Goal: Information Seeking & Learning: Check status

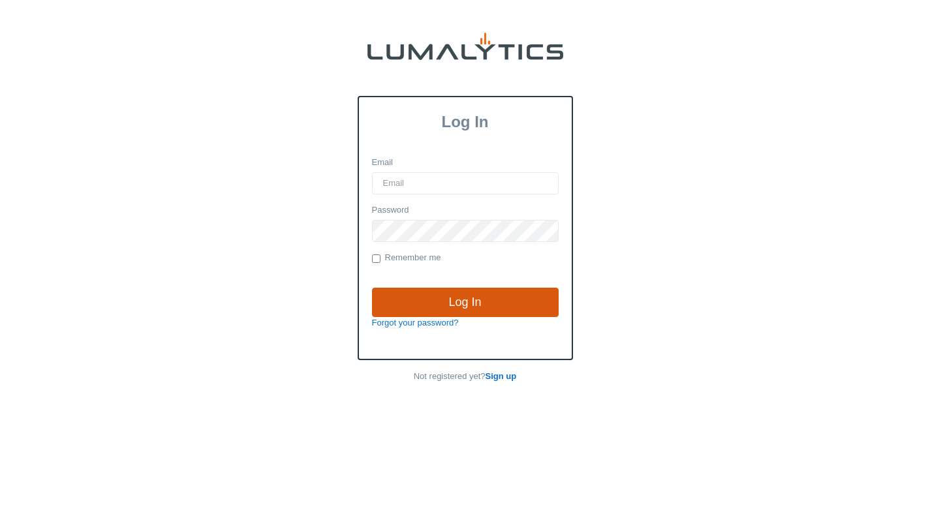
type input "dcarroll@valleytruckparts.com"
click at [515, 291] on input "Log In" at bounding box center [465, 303] width 187 height 30
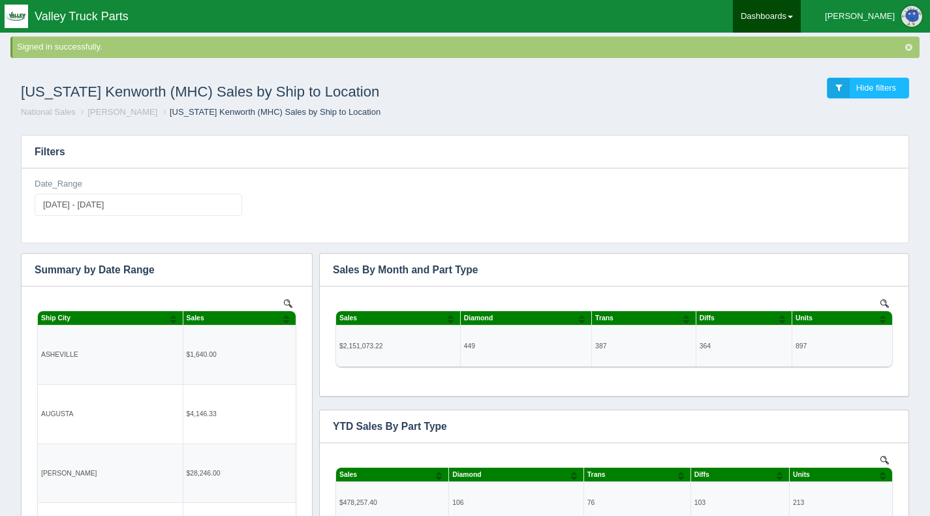
click at [801, 14] on link "Dashboards" at bounding box center [767, 16] width 68 height 33
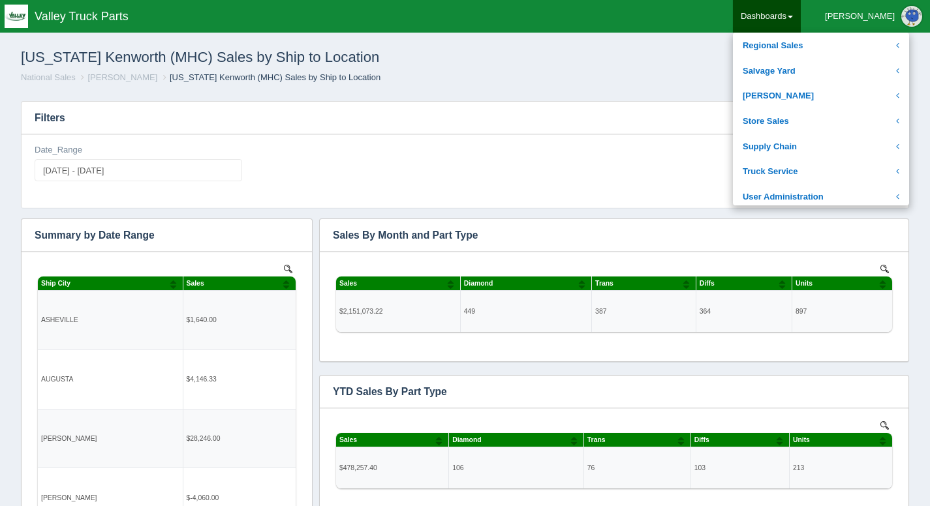
scroll to position [296, 0]
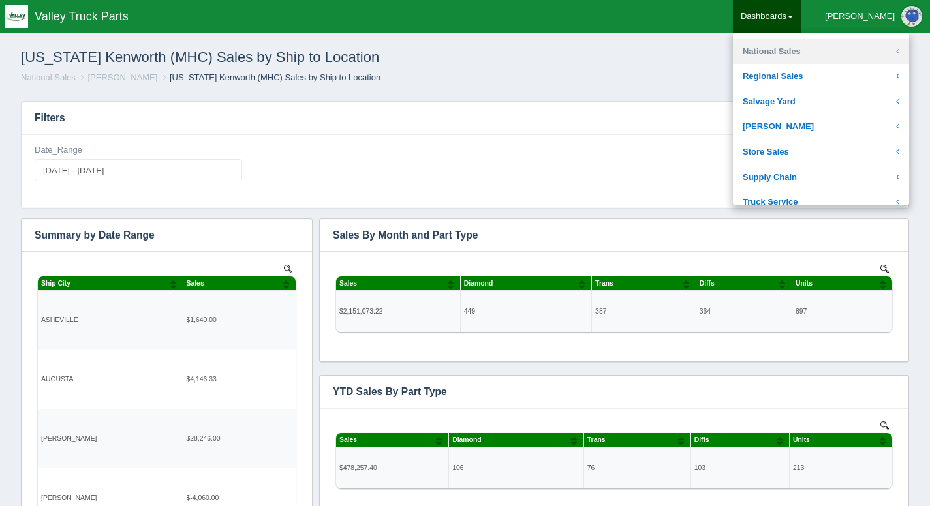
click at [822, 55] on link "National Sales" at bounding box center [821, 51] width 176 height 25
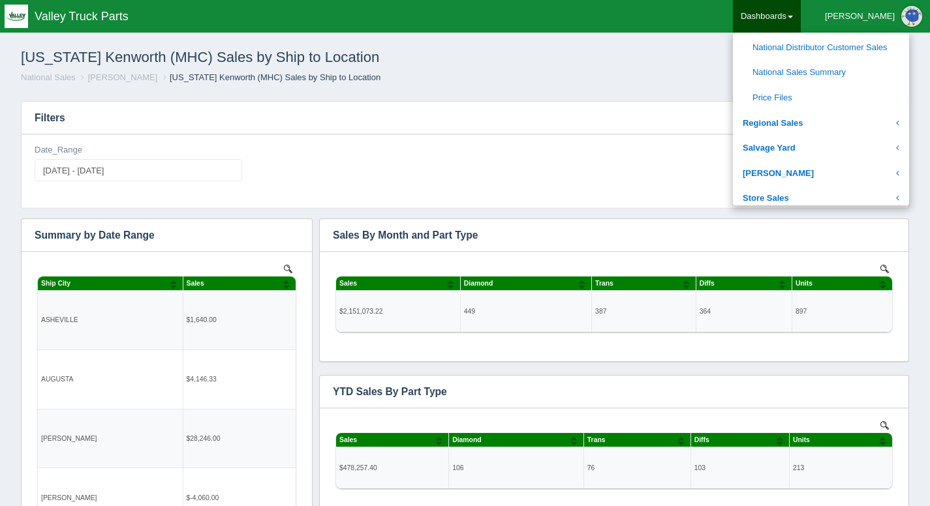
scroll to position [687, 0]
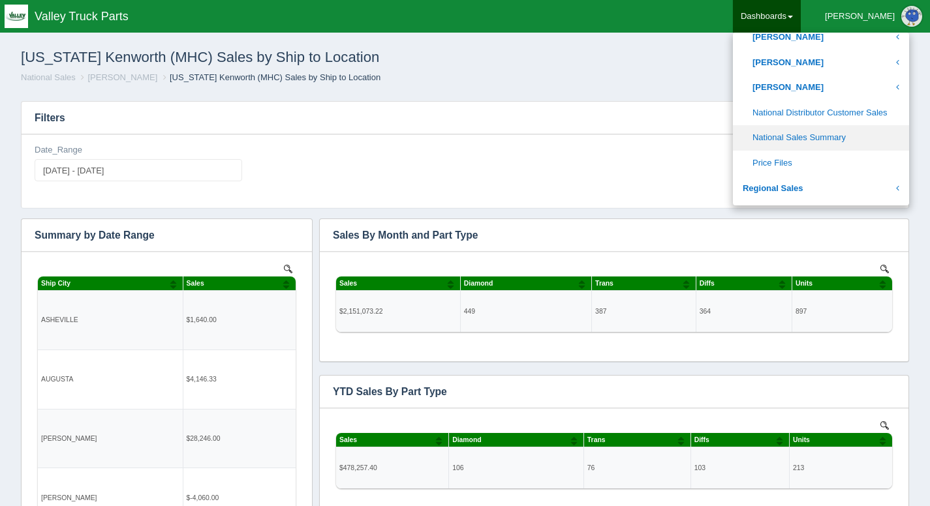
click at [853, 134] on link "National Sales Summary" at bounding box center [821, 137] width 176 height 25
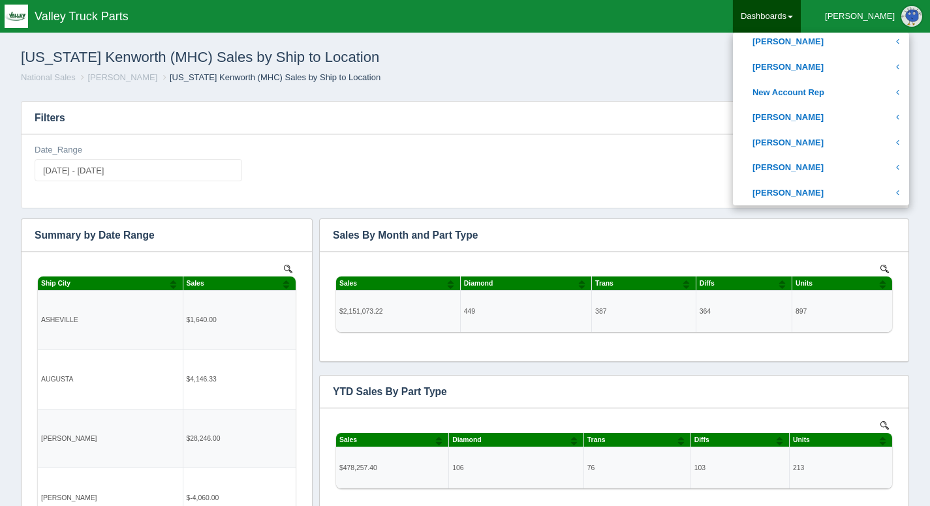
scroll to position [491, 0]
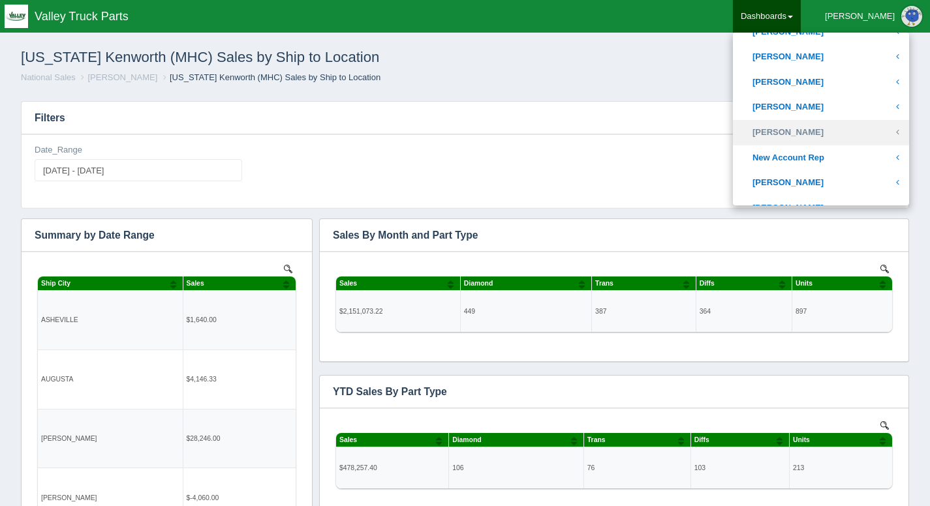
click at [854, 140] on link "[PERSON_NAME]" at bounding box center [821, 132] width 176 height 25
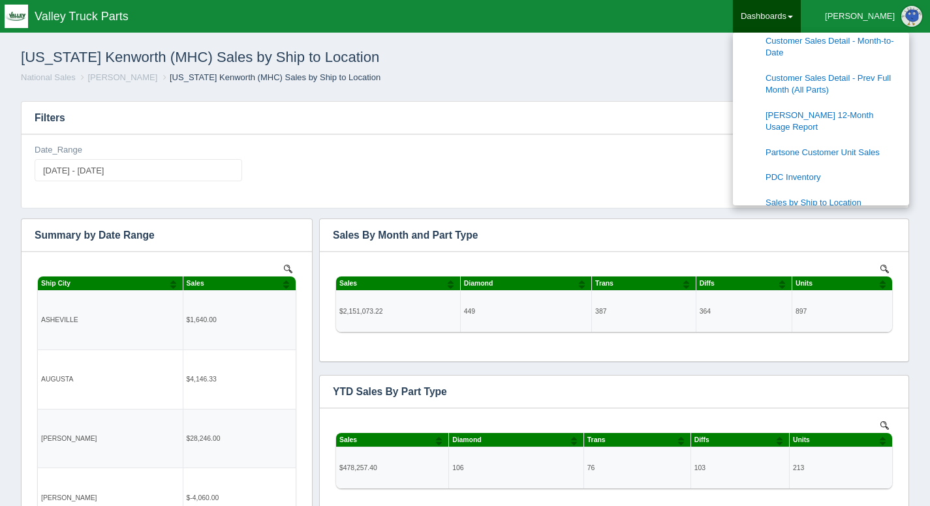
scroll to position [622, 0]
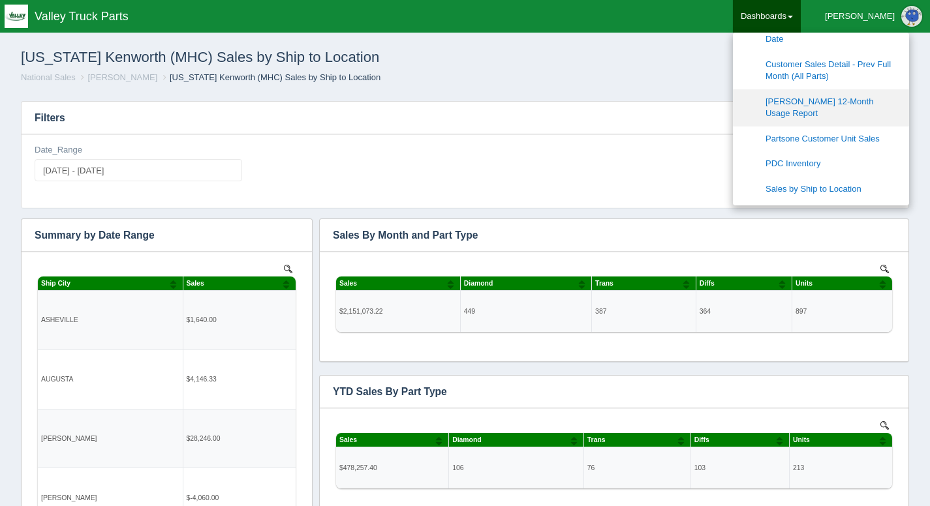
click at [861, 100] on link "[PERSON_NAME] 12-Month Usage Report" at bounding box center [821, 107] width 176 height 37
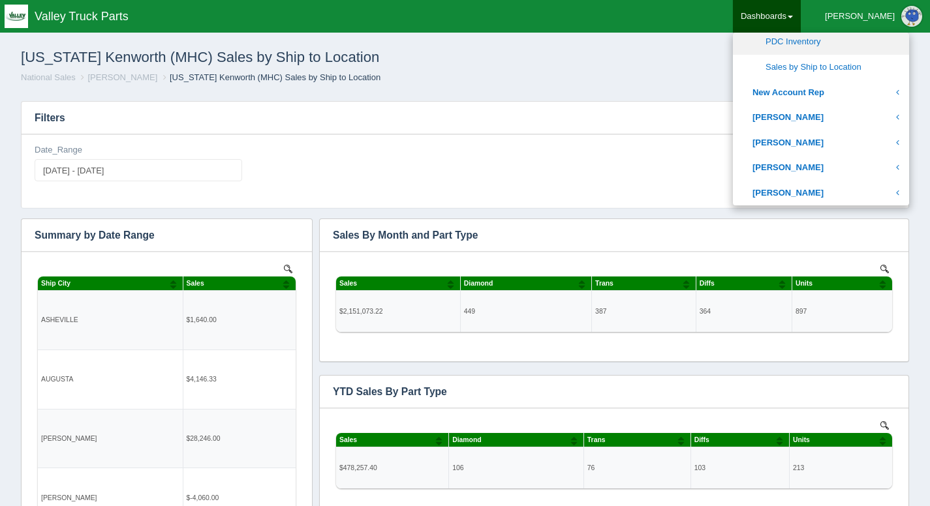
scroll to position [752, 0]
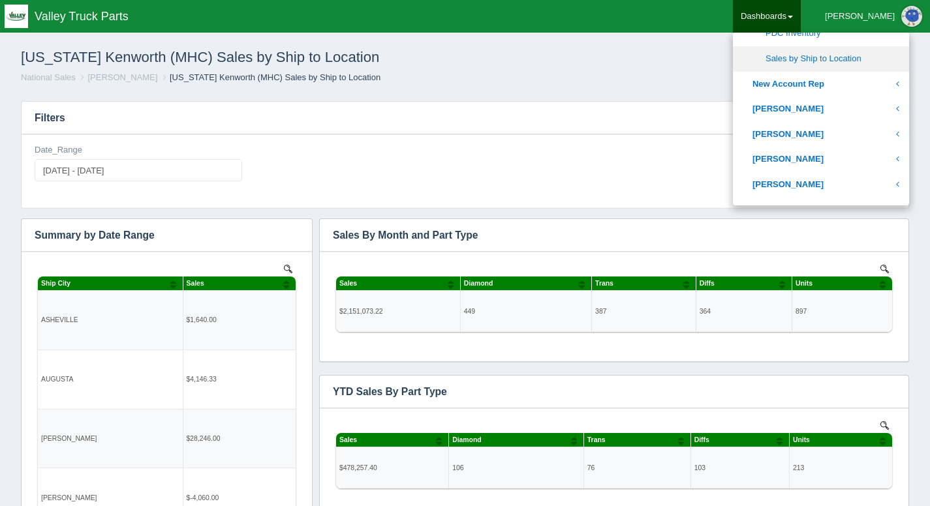
click at [872, 57] on link "Sales by Ship to Location" at bounding box center [821, 58] width 176 height 25
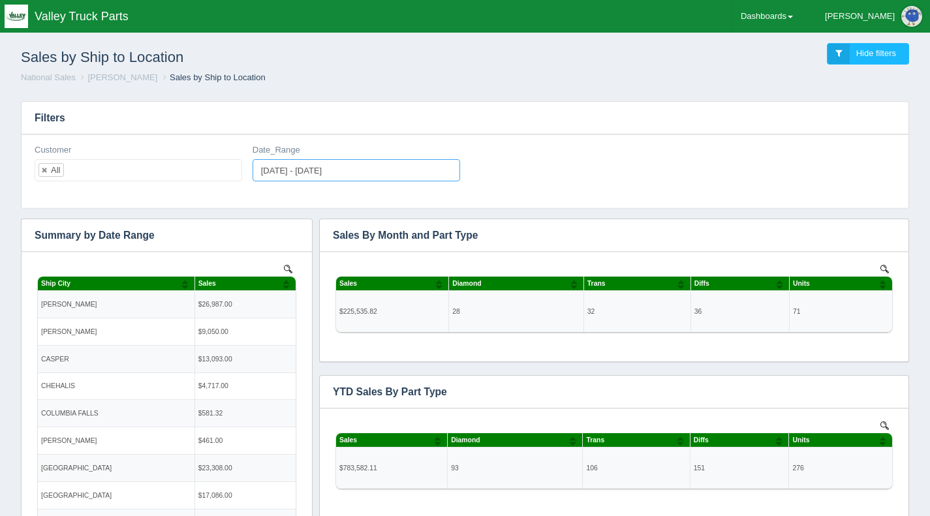
type input "2025-09-01"
type input "2025-09-30"
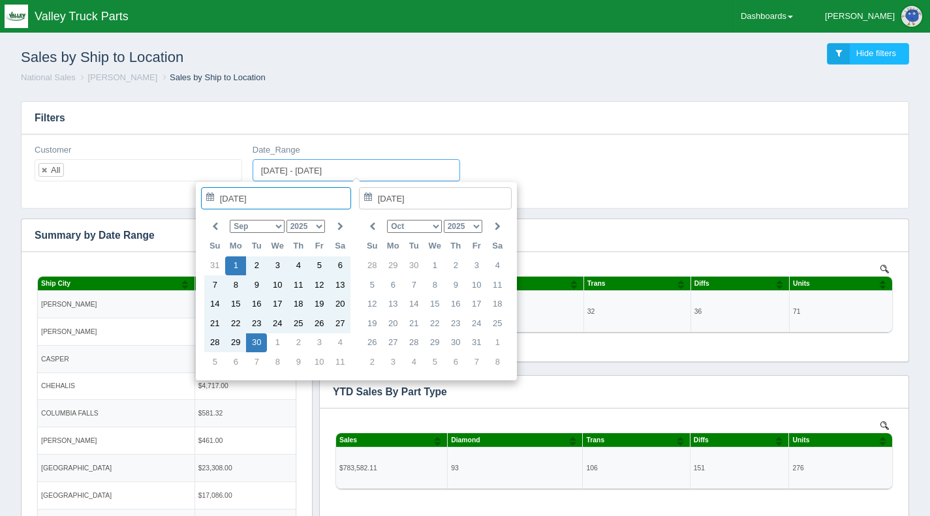
click at [318, 169] on input "2025-09-01 - 2025-09-30" at bounding box center [357, 170] width 208 height 22
click at [281, 225] on select "Jan Feb Mar Apr May Jun Jul Aug Sep Oct Nov Dec" at bounding box center [257, 226] width 54 height 13
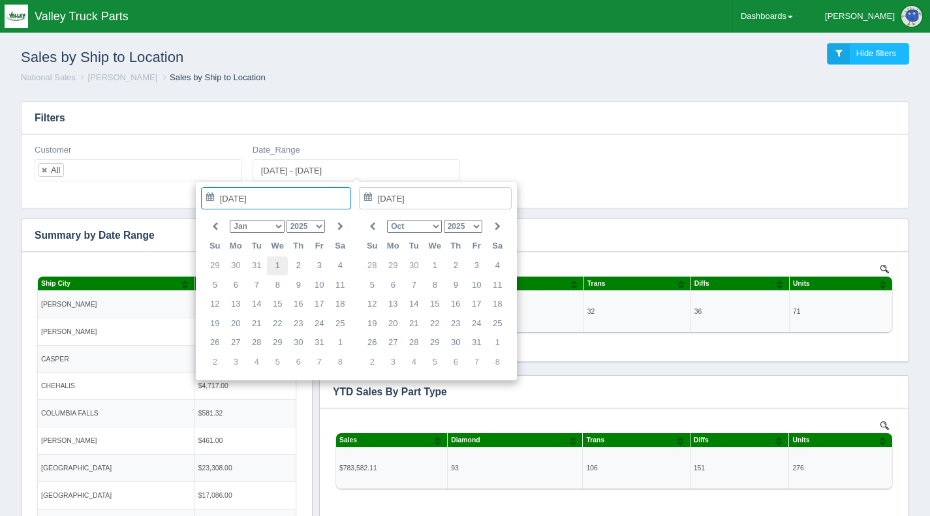
type input "2025-01-01"
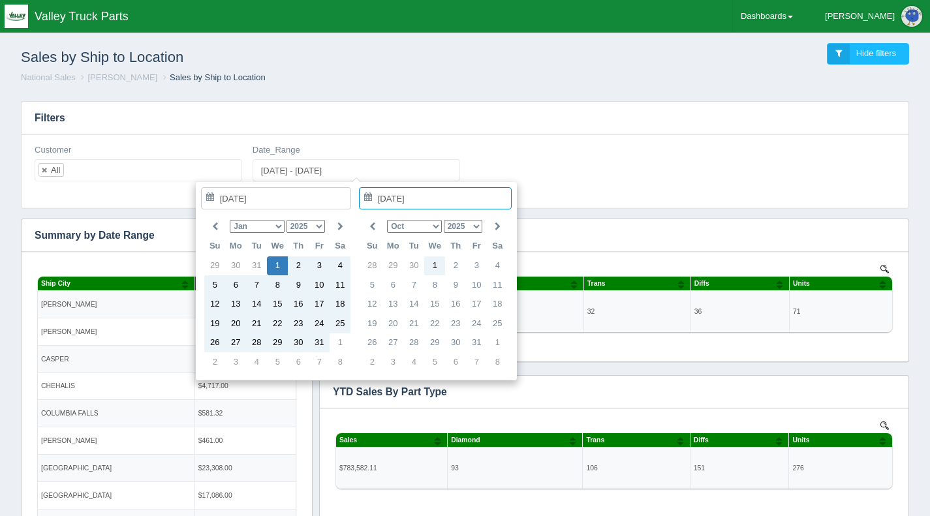
click at [439, 226] on select "Jan Feb Mar Apr May Jun Jul Aug Sep Oct Nov Dec" at bounding box center [414, 226] width 54 height 13
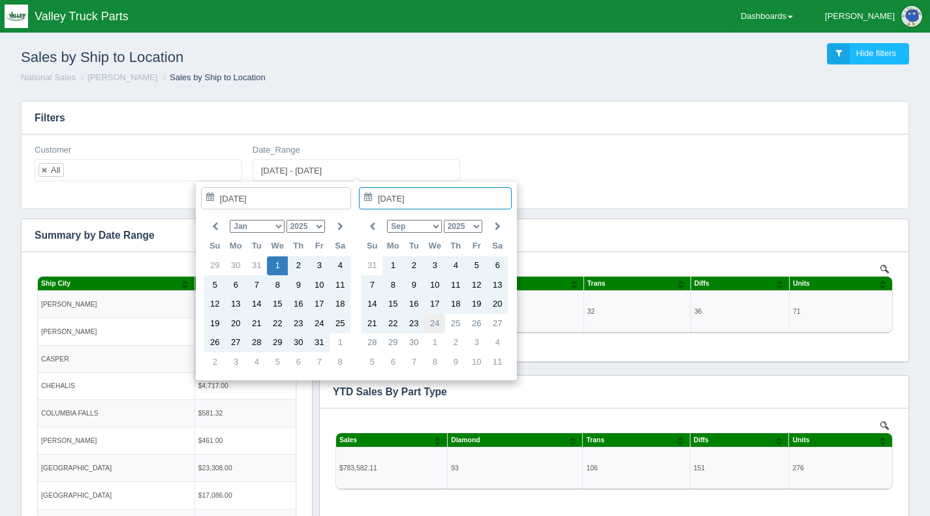
type input "2025-09-24"
type input "2025-01-01 - 2025-09-24"
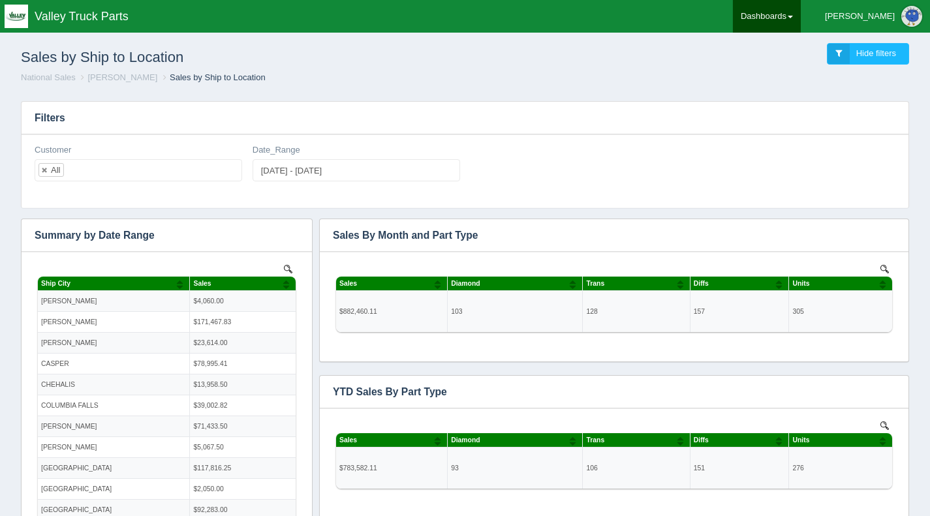
click at [801, 18] on link "Dashboards" at bounding box center [767, 16] width 68 height 33
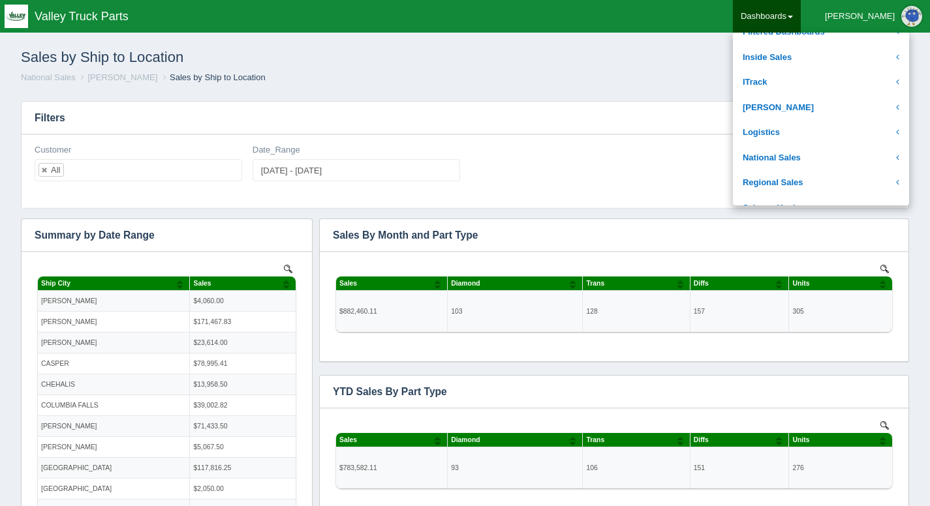
scroll to position [261, 0]
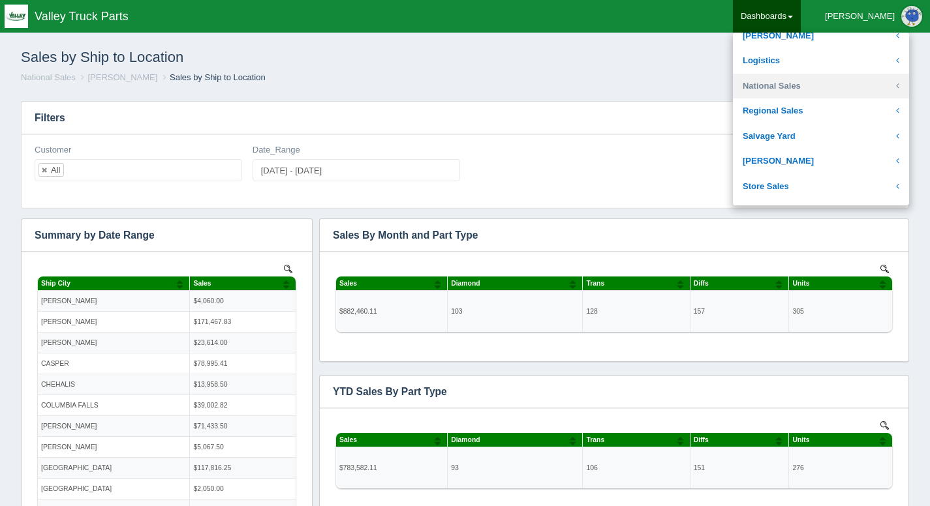
click at [831, 89] on link "National Sales" at bounding box center [821, 86] width 176 height 25
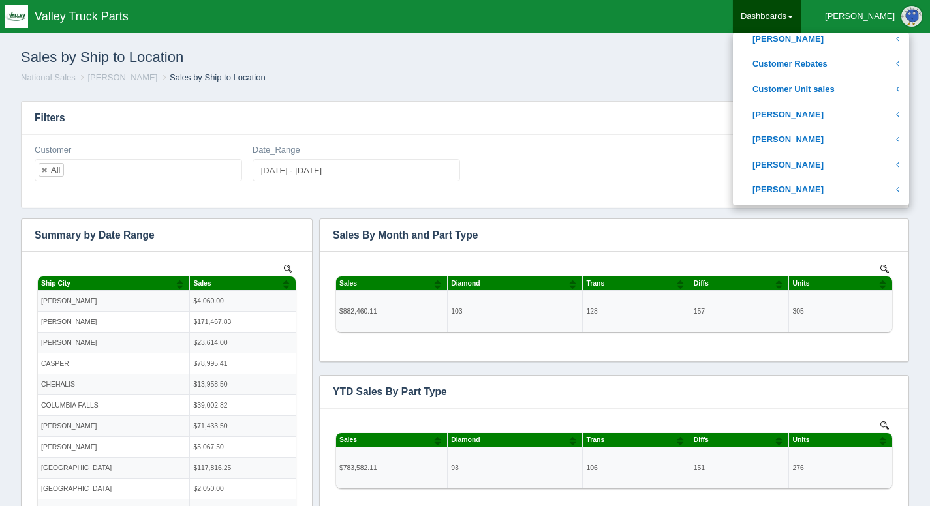
scroll to position [392, 0]
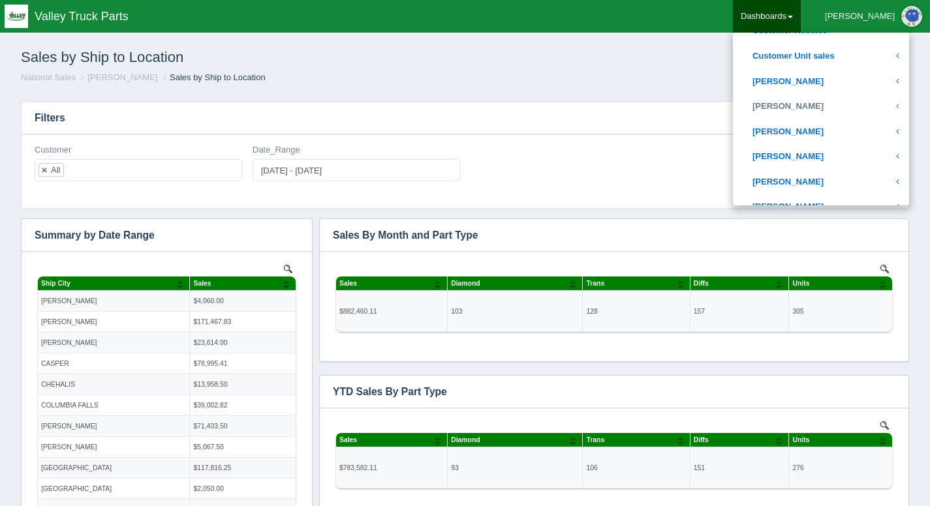
click at [832, 101] on link "[PERSON_NAME]" at bounding box center [821, 106] width 176 height 25
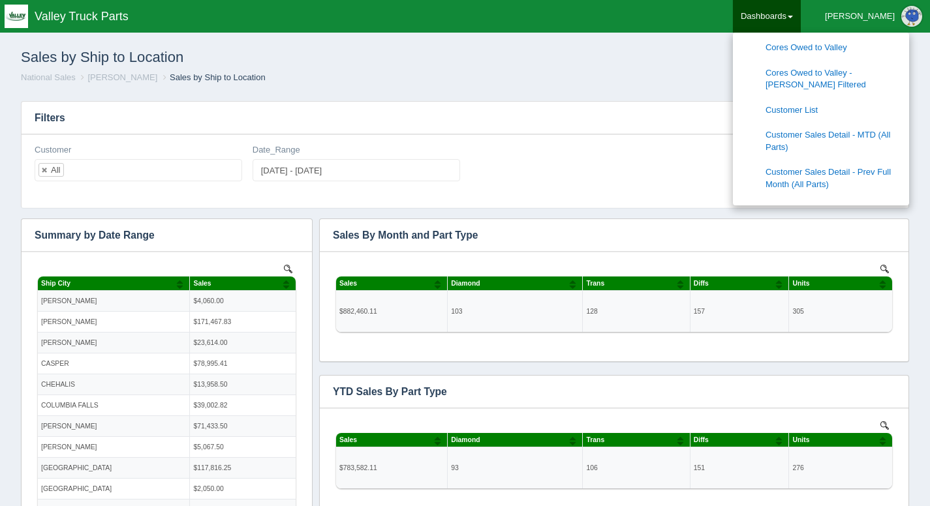
scroll to position [653, 0]
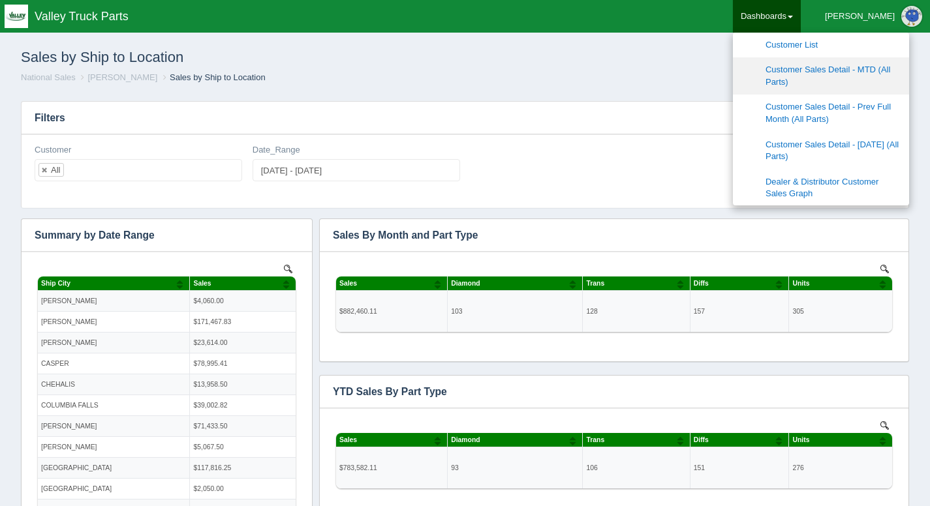
click at [867, 70] on link "Customer Sales Detail - MTD (All Parts)" at bounding box center [821, 75] width 176 height 37
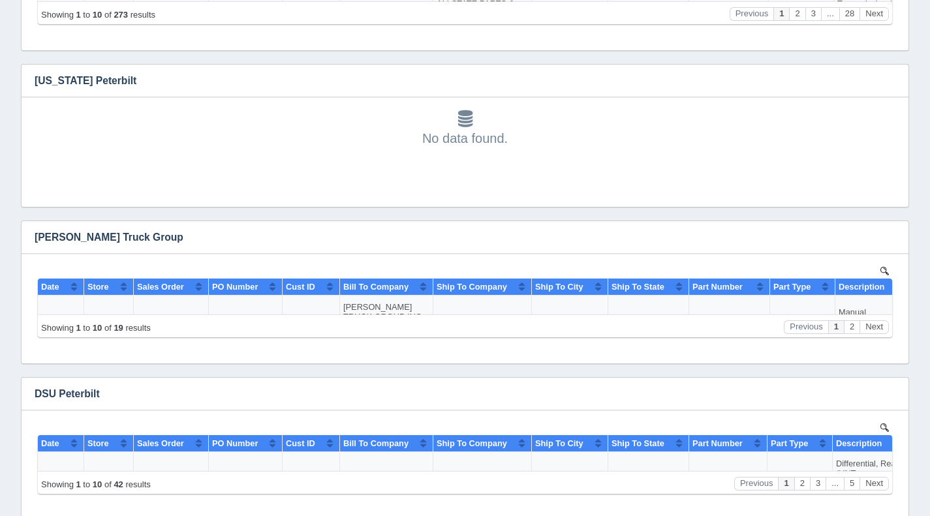
scroll to position [914, 0]
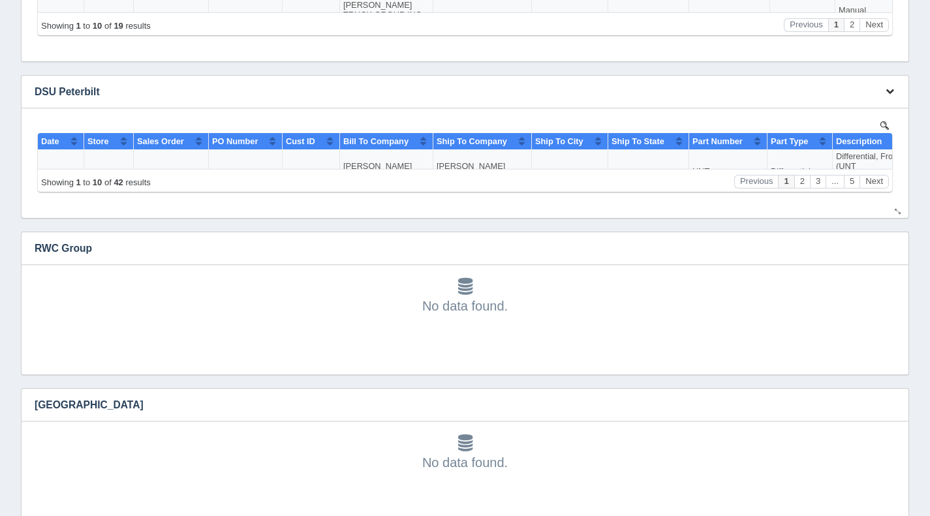
click at [885, 91] on button "button" at bounding box center [890, 92] width 18 height 20
click at [841, 106] on link "Download CSV" at bounding box center [846, 111] width 104 height 19
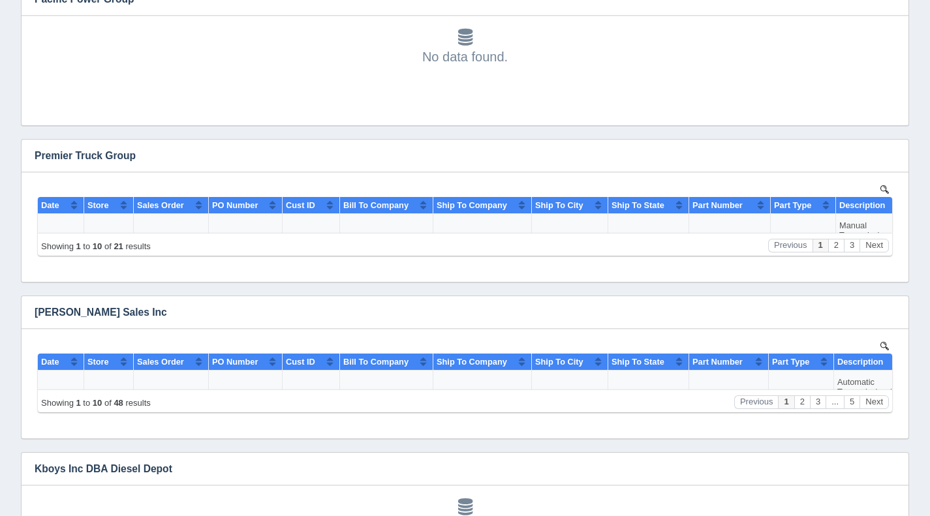
scroll to position [4101, 0]
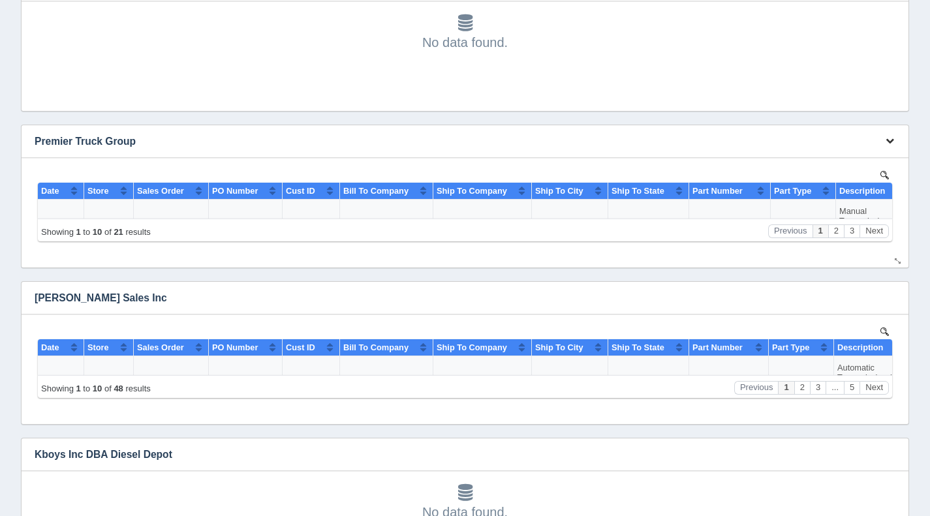
click at [891, 140] on icon "button" at bounding box center [890, 140] width 8 height 8
click at [833, 157] on link "Download CSV" at bounding box center [846, 160] width 104 height 19
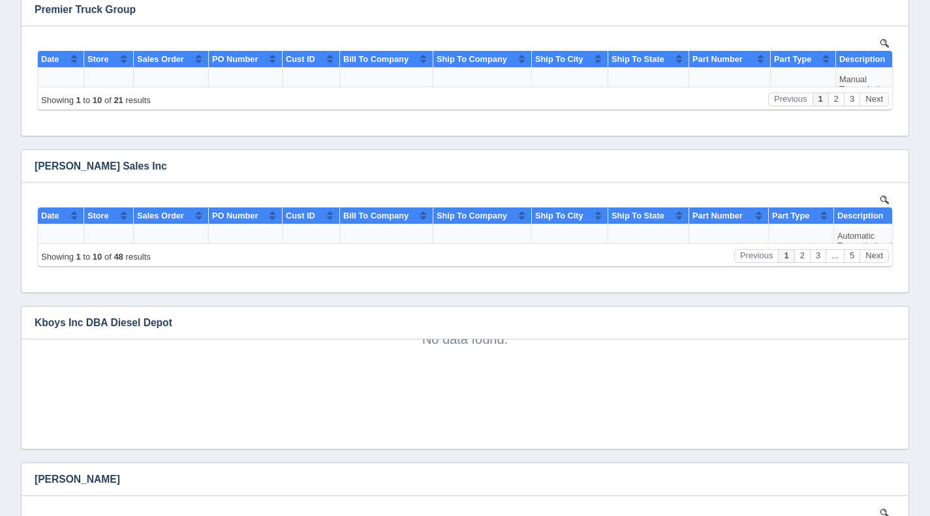
scroll to position [4427, 0]
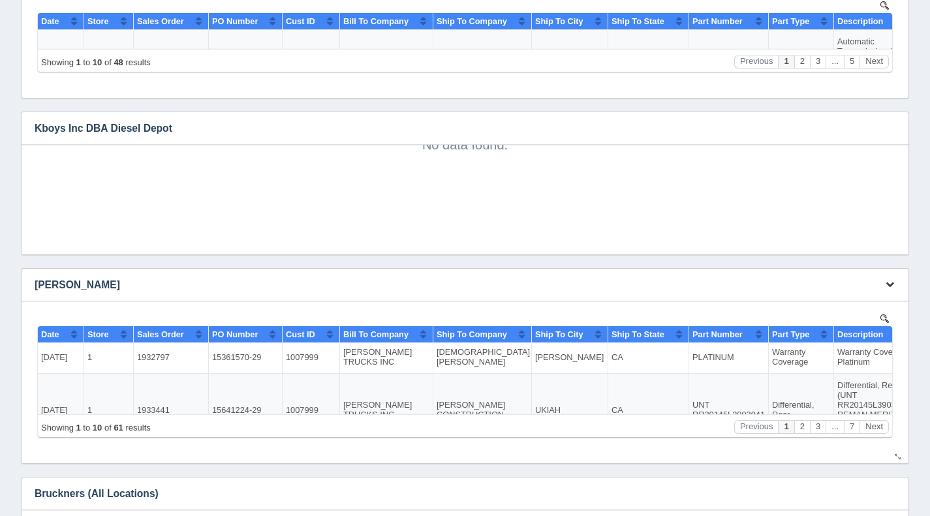
click at [889, 285] on icon "button" at bounding box center [890, 284] width 8 height 8
click at [840, 300] on link "Download CSV" at bounding box center [846, 304] width 104 height 19
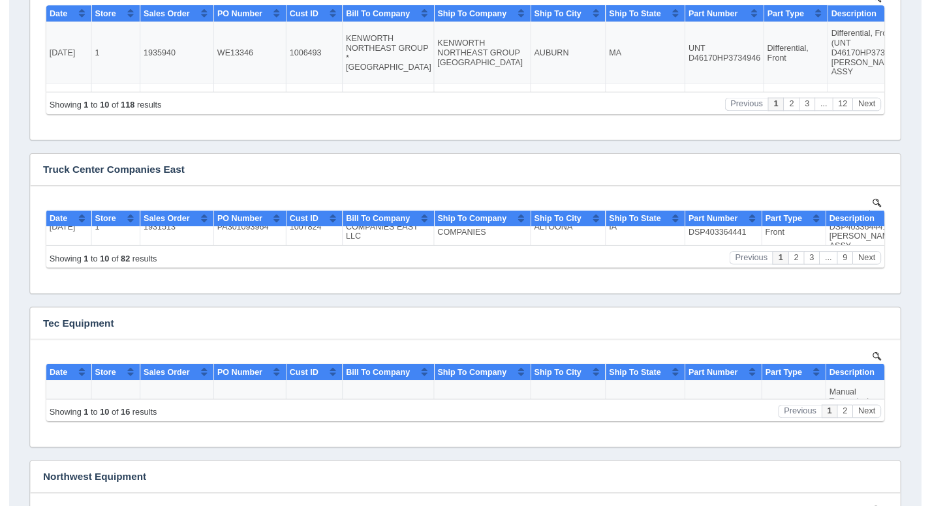
scroll to position [6, 0]
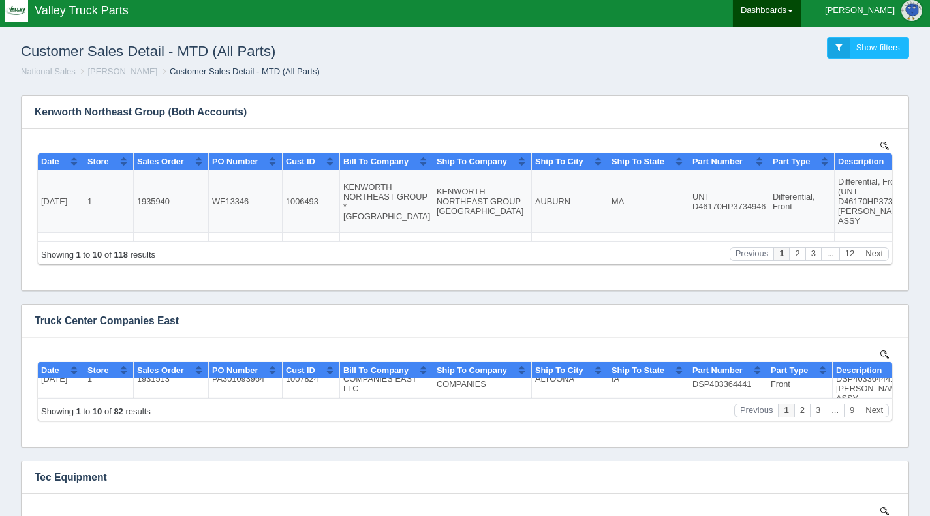
click at [801, 13] on link "Dashboards" at bounding box center [767, 10] width 68 height 33
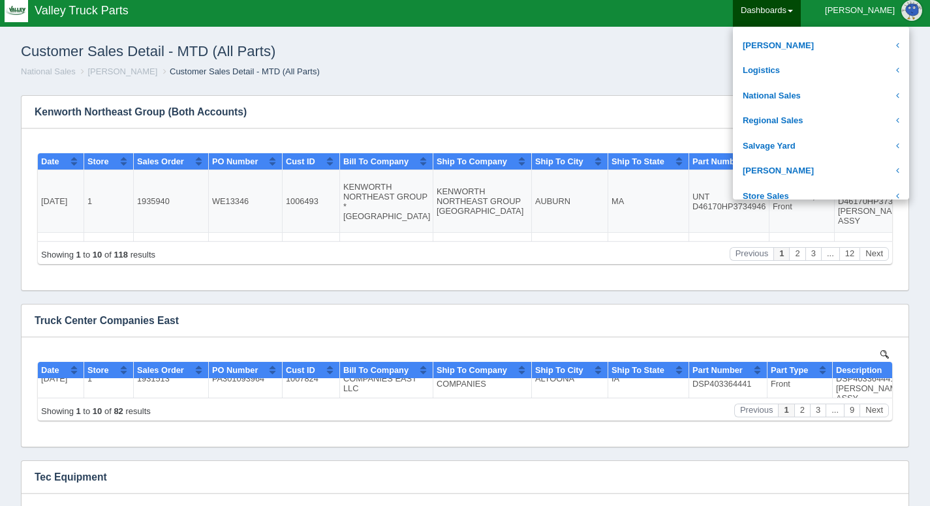
scroll to position [261, 0]
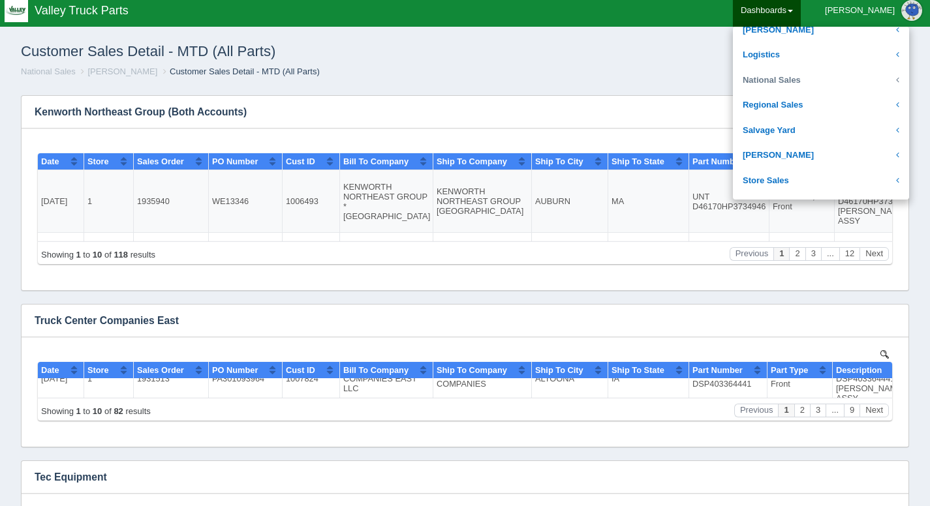
click at [841, 88] on link "National Sales" at bounding box center [821, 80] width 176 height 25
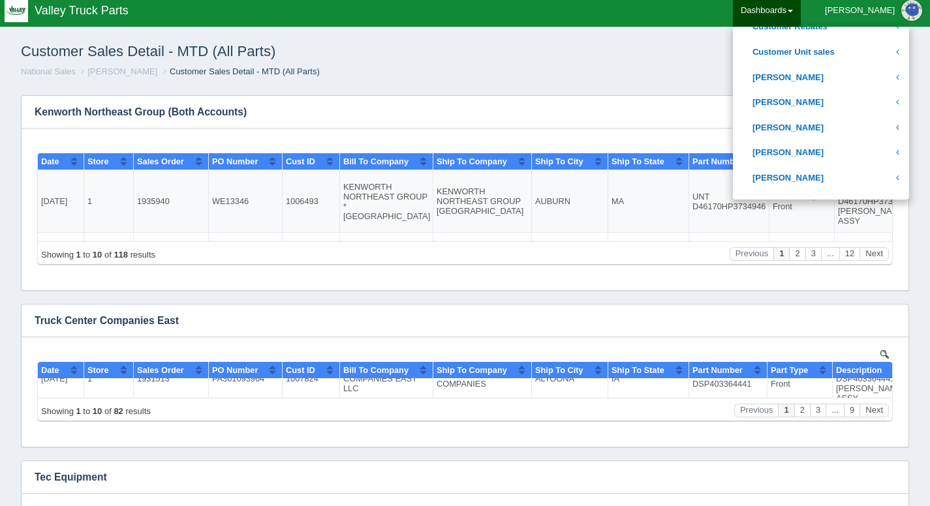
scroll to position [392, 0]
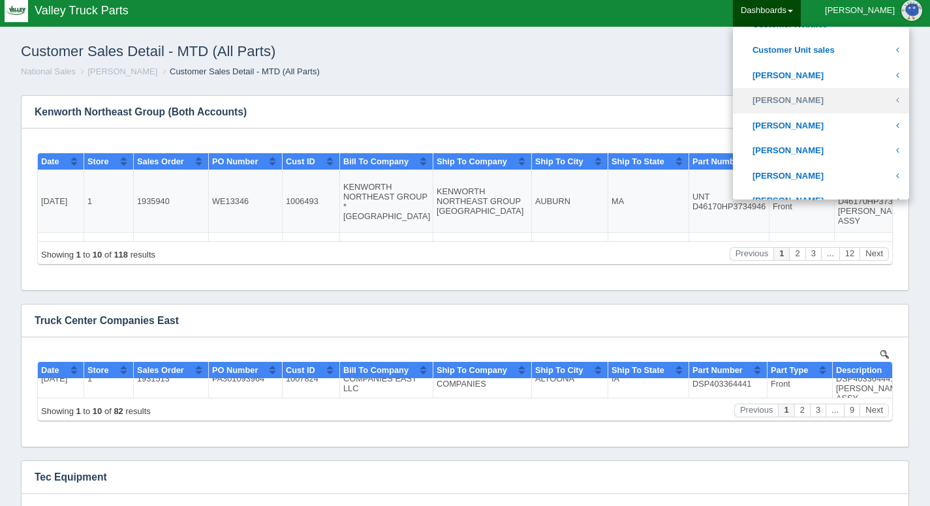
click at [839, 106] on link "[PERSON_NAME]" at bounding box center [821, 100] width 176 height 25
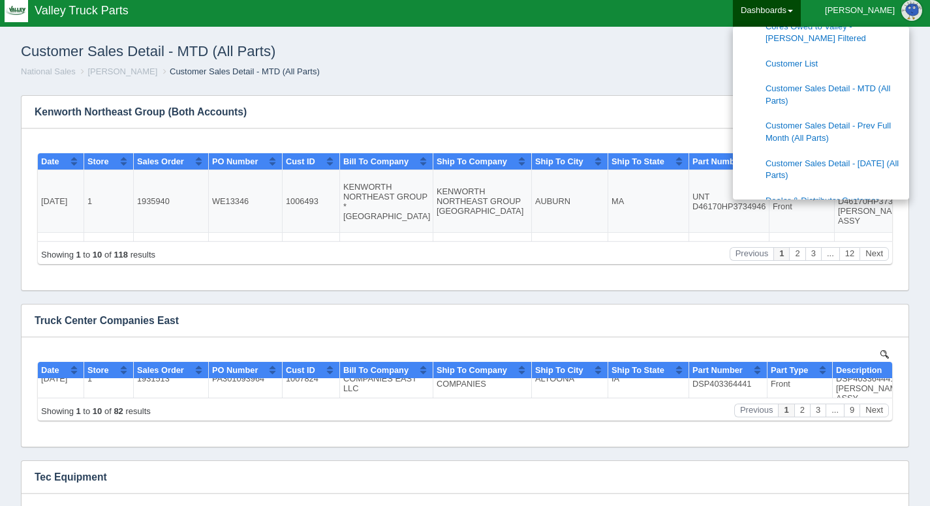
scroll to position [653, 0]
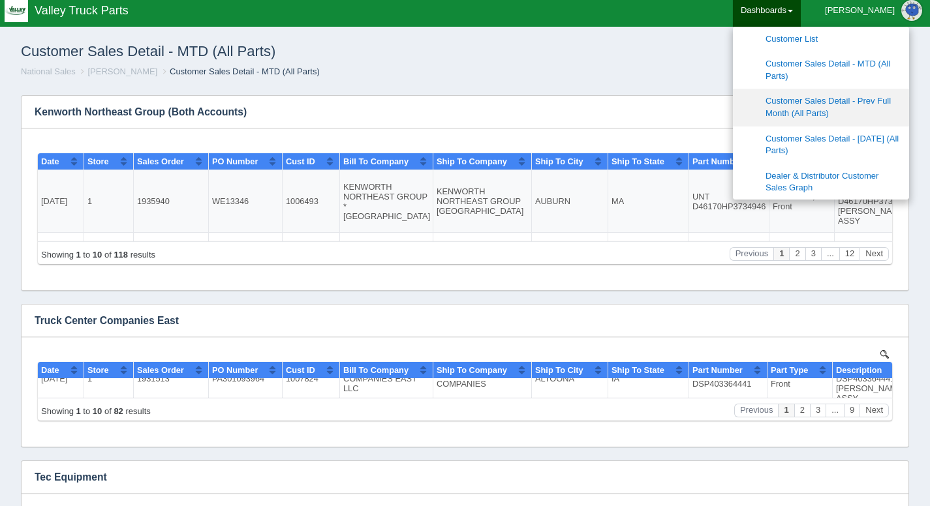
click at [865, 101] on link "Customer Sales Detail - Prev Full Month (All Parts)" at bounding box center [821, 107] width 176 height 37
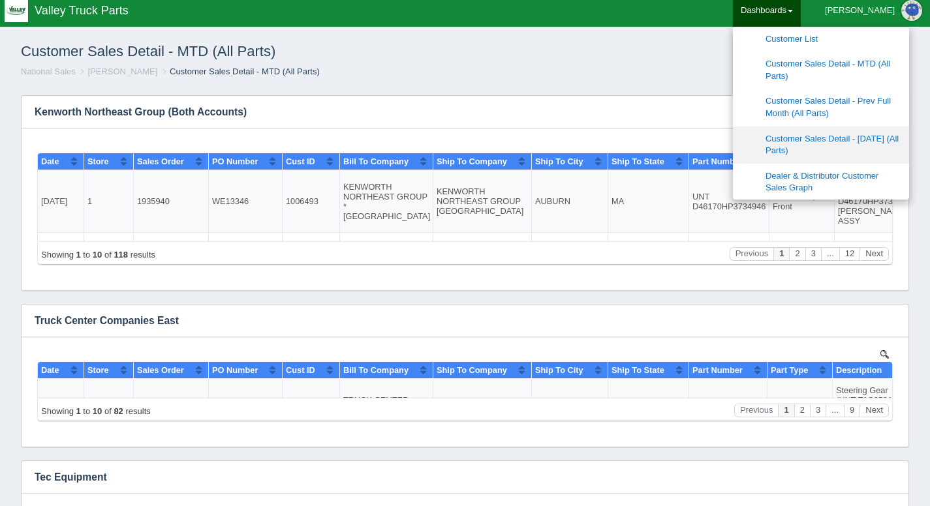
click at [897, 140] on link "Customer Sales Detail - [DATE] (All Parts)" at bounding box center [821, 145] width 176 height 37
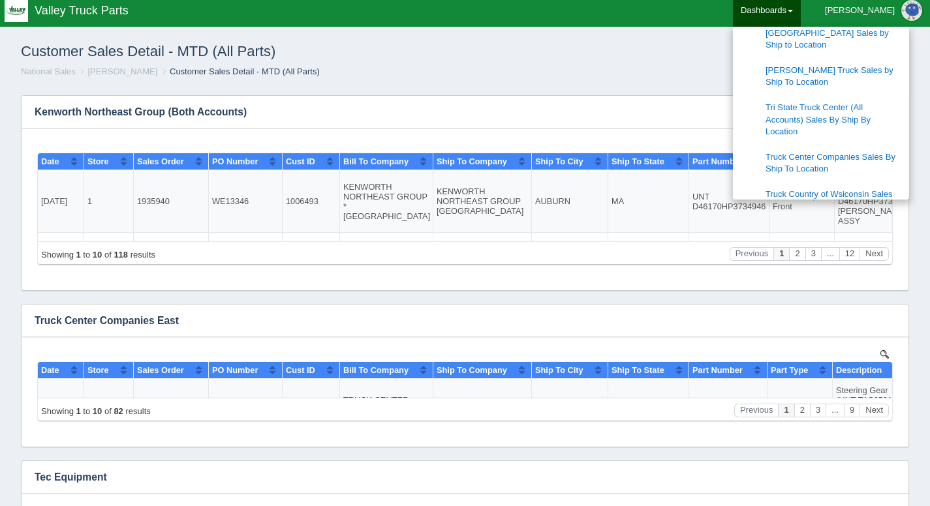
scroll to position [1240, 0]
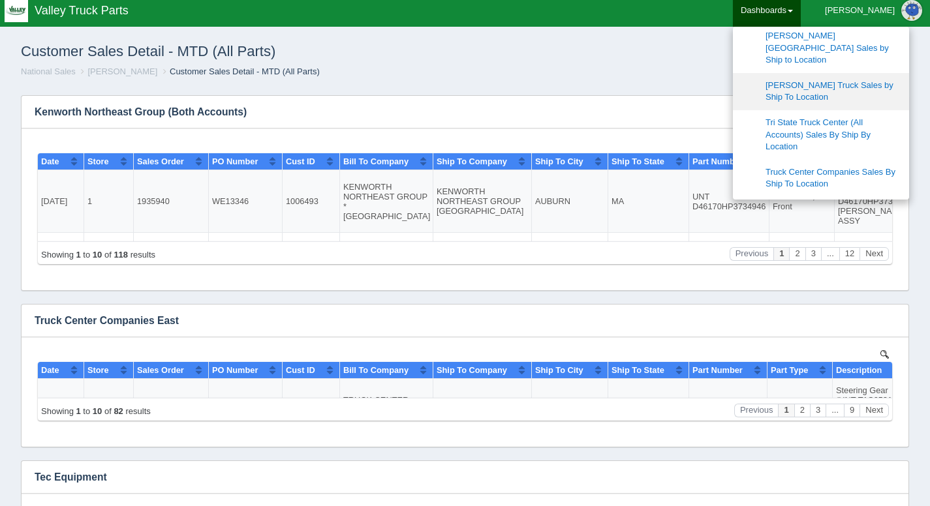
click at [866, 73] on link "[PERSON_NAME] Truck Sales by Ship To Location" at bounding box center [821, 91] width 176 height 37
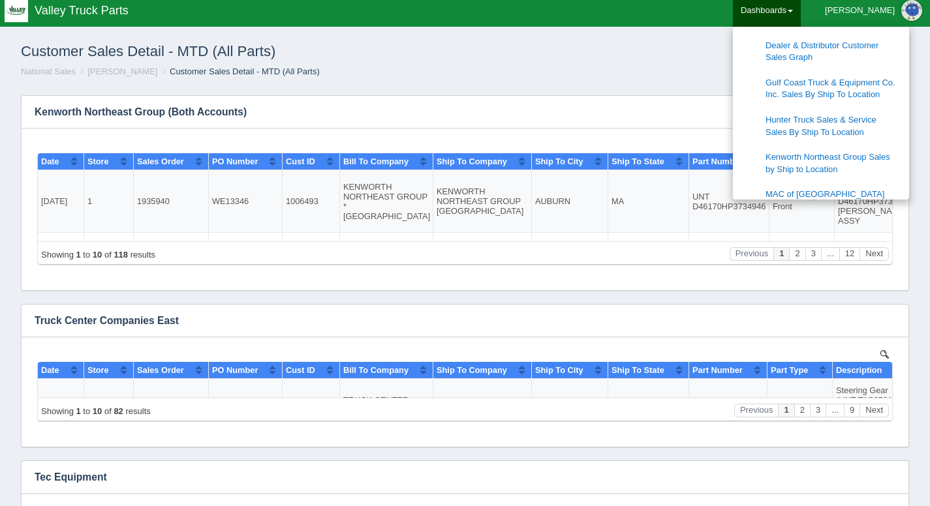
scroll to position [848, 0]
